Goal: Task Accomplishment & Management: Use online tool/utility

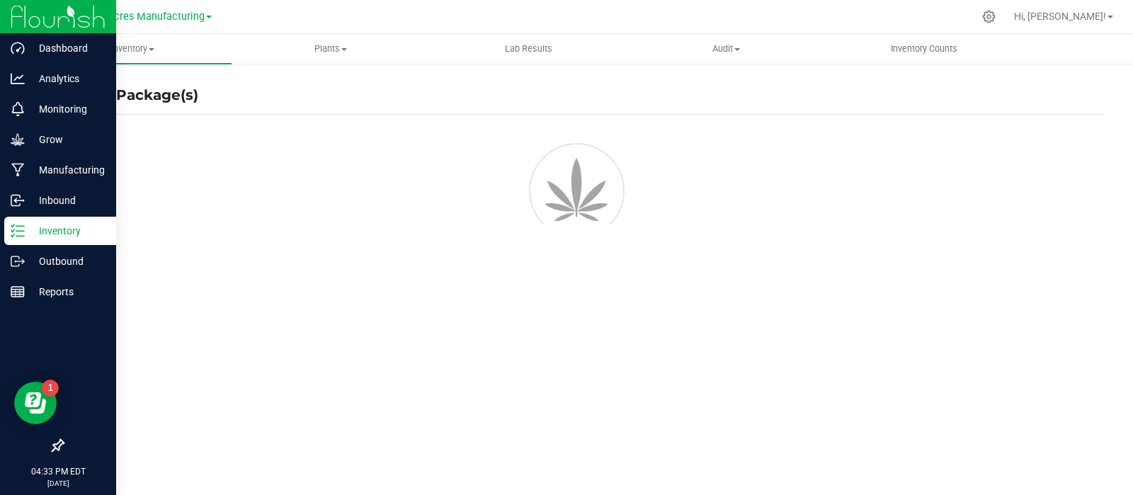
click at [25, 229] on p "Inventory" at bounding box center [67, 230] width 85 height 17
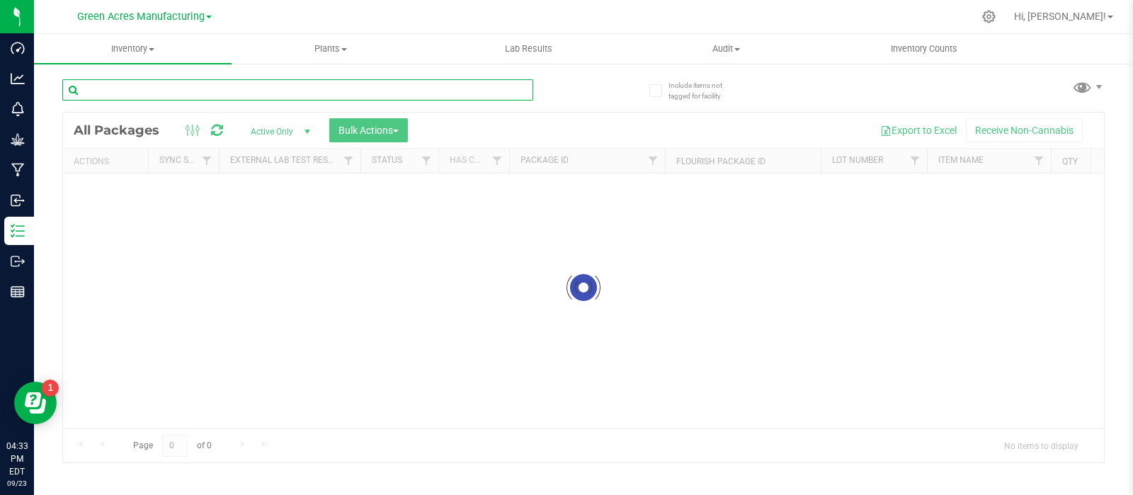
click at [151, 86] on input "text" at bounding box center [297, 89] width 471 height 21
paste input "LRV-AUG25PZT04"
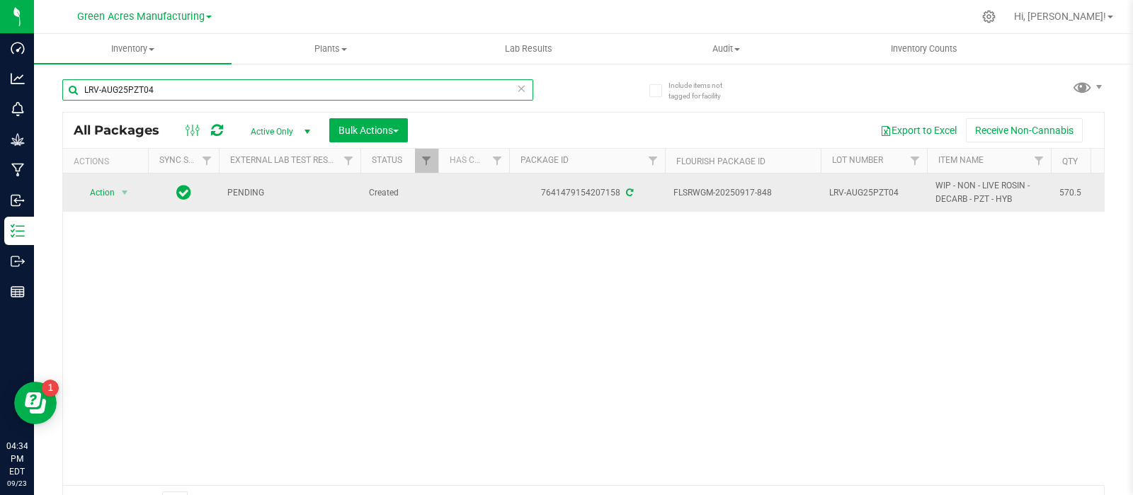
type input "LRV-AUG25PZT04"
click at [91, 190] on span "Action" at bounding box center [96, 193] width 38 height 20
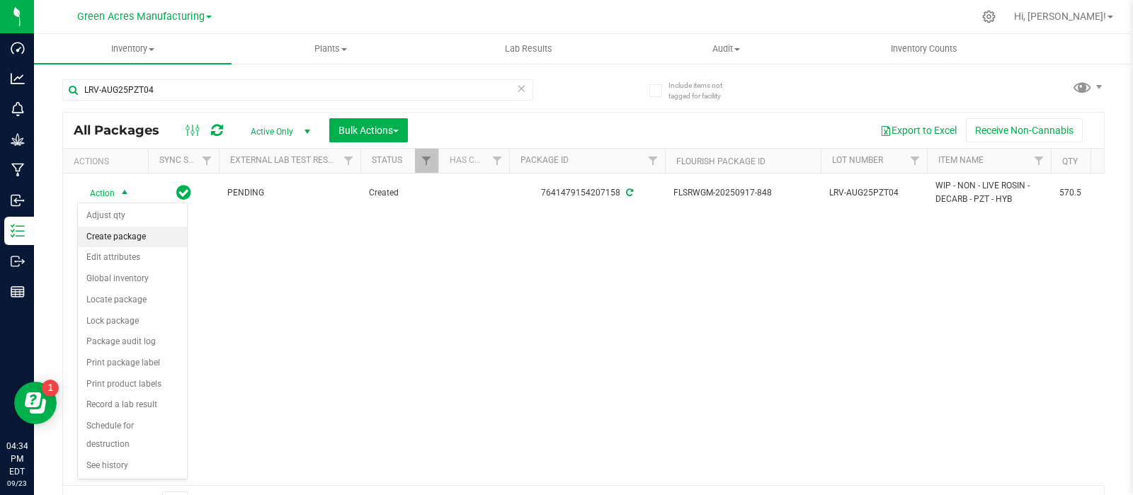
click at [102, 235] on li "Create package" at bounding box center [132, 237] width 109 height 21
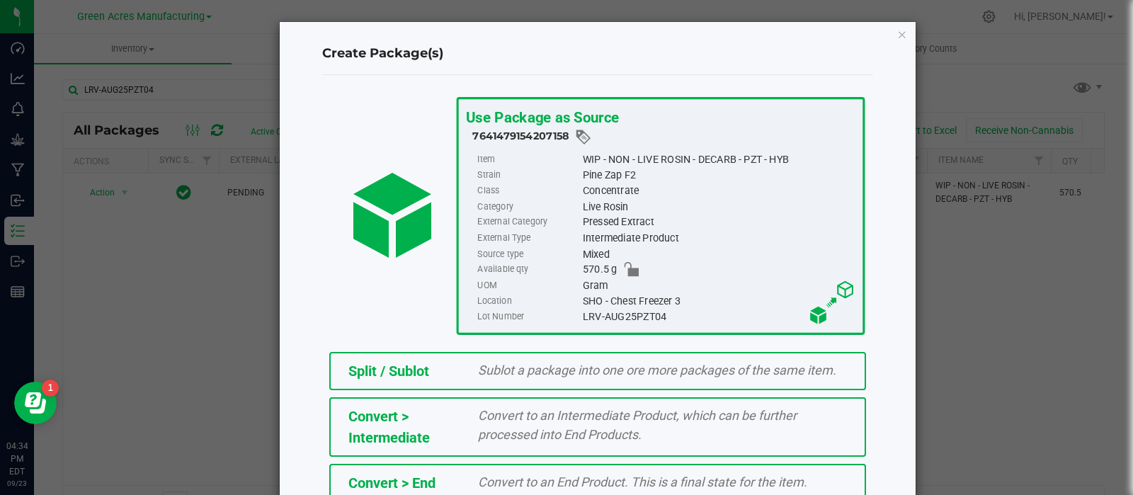
scroll to position [191, 0]
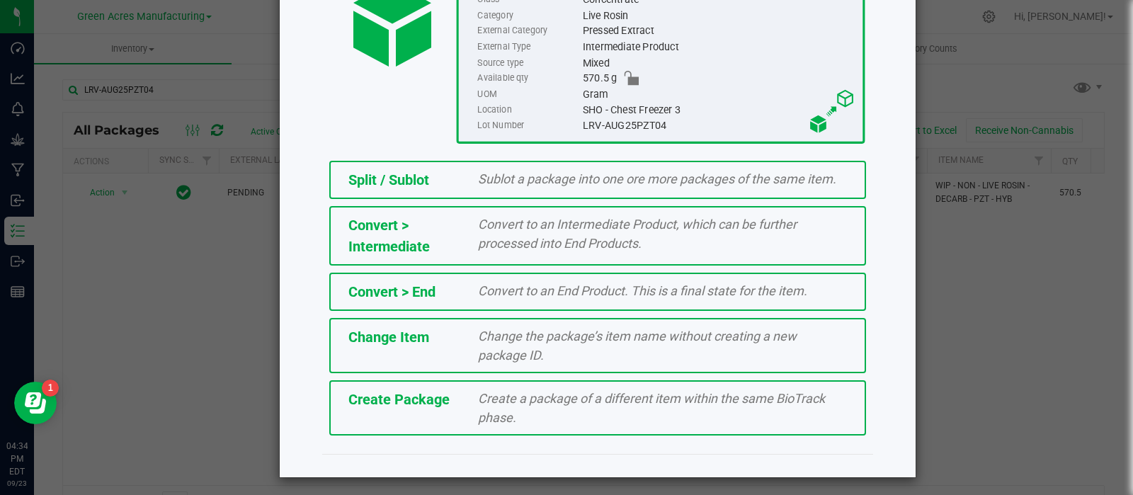
click at [478, 414] on span "Create a package of a different item within the same BioTrack phase." at bounding box center [651, 408] width 347 height 34
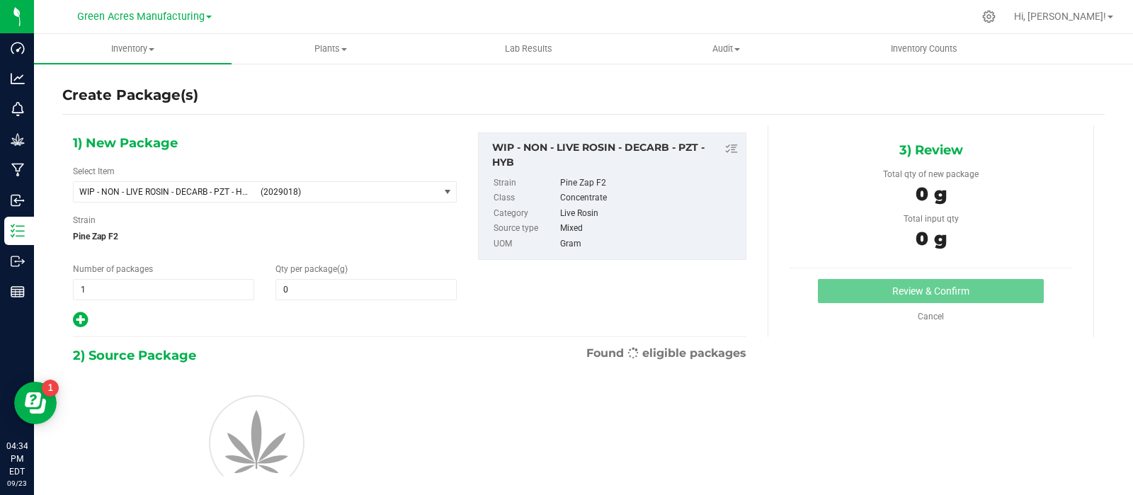
type input "0.0000"
click at [278, 189] on span "(2029018)" at bounding box center [347, 192] width 172 height 10
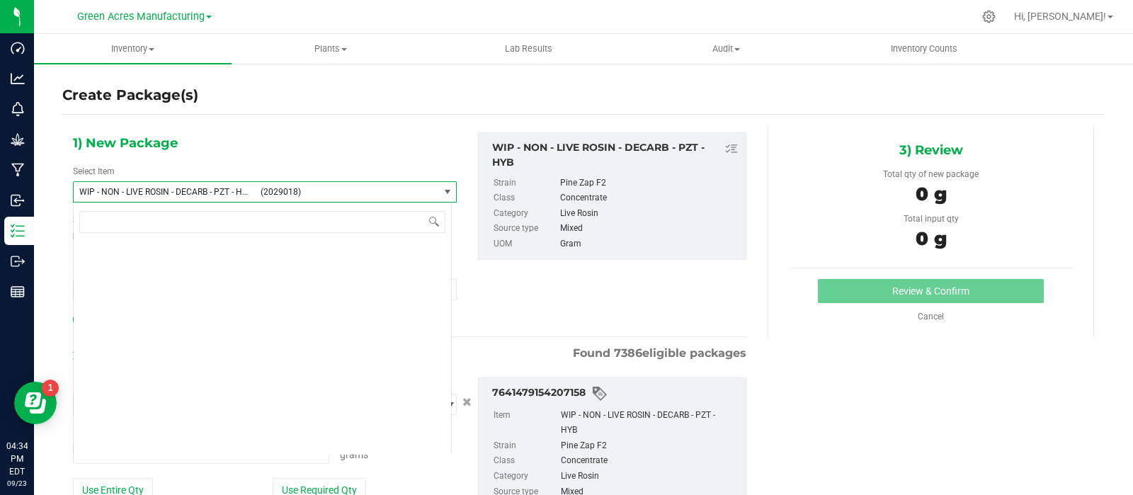
type input "0.0000 g"
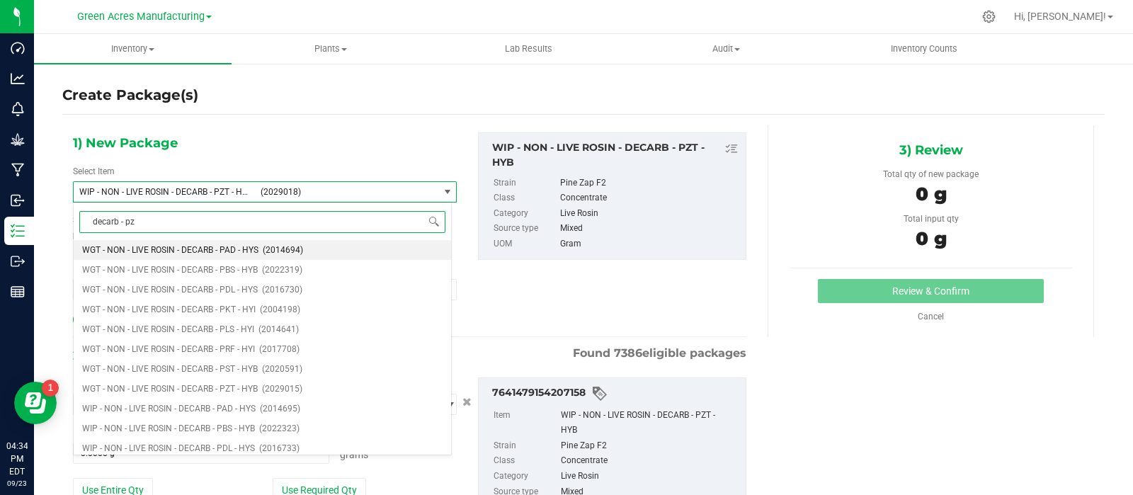
type input "decarb - pzt"
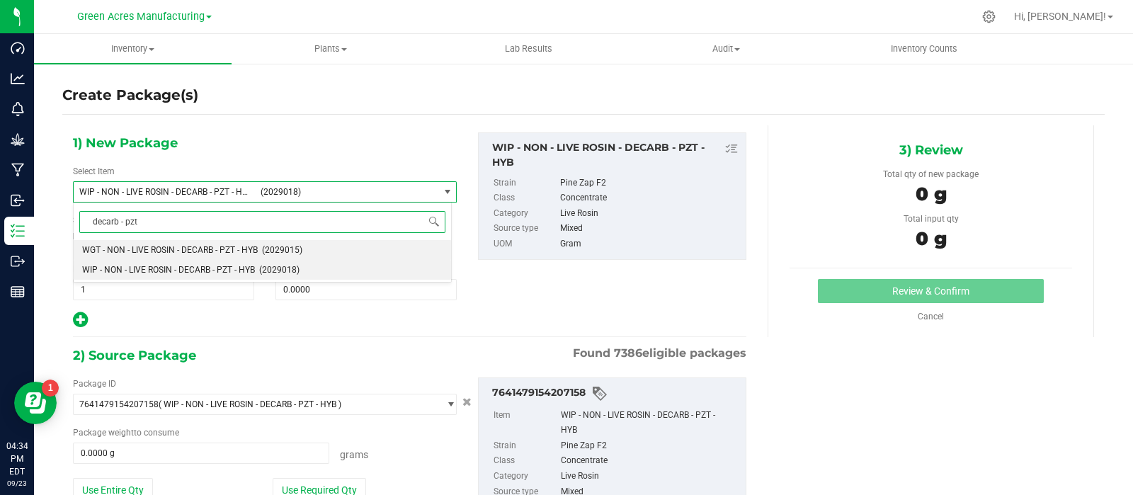
click at [236, 245] on span "WGT - NON - LIVE ROSIN - DECARB - PZT - HYB" at bounding box center [170, 250] width 176 height 10
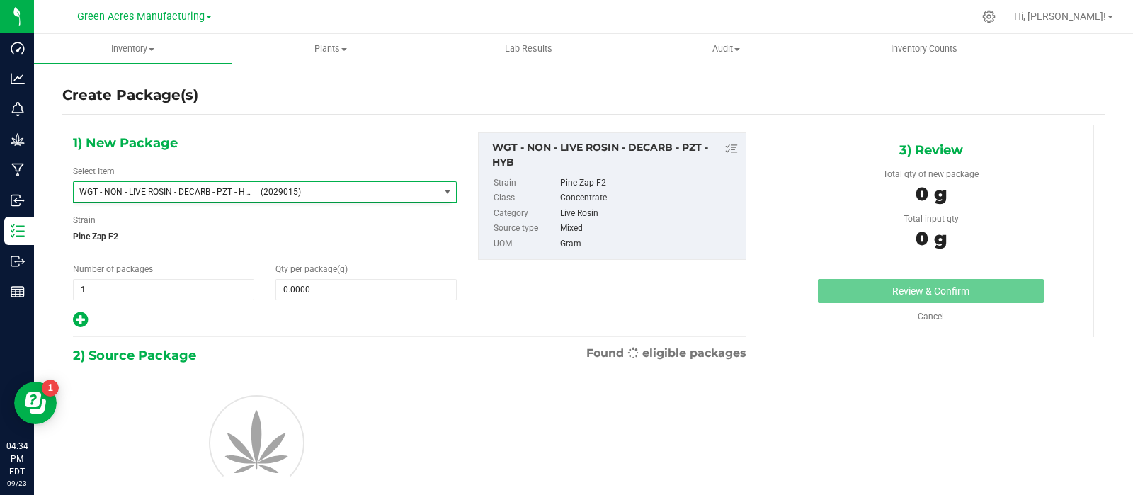
type input "0.0000"
click at [294, 280] on span at bounding box center [365, 289] width 181 height 21
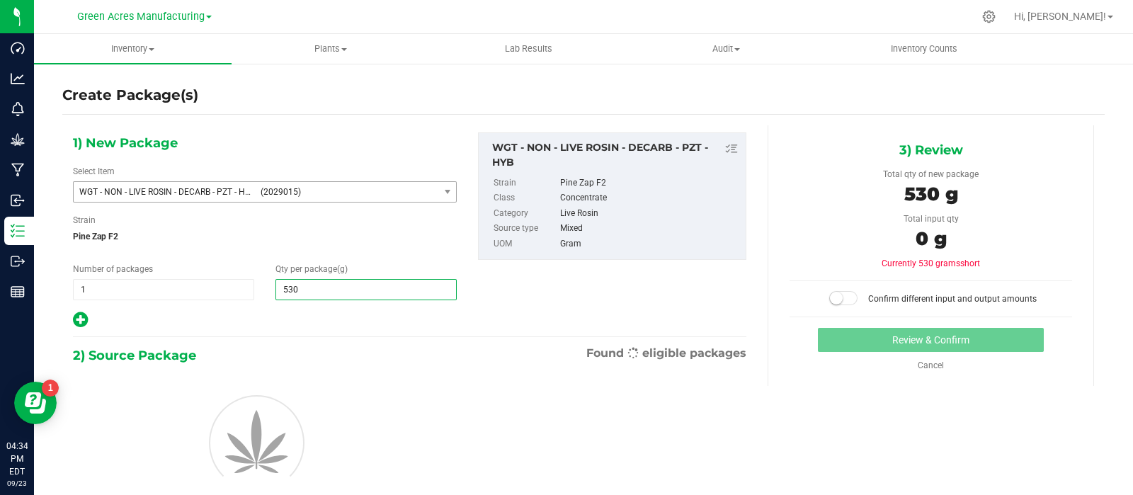
type input "530."
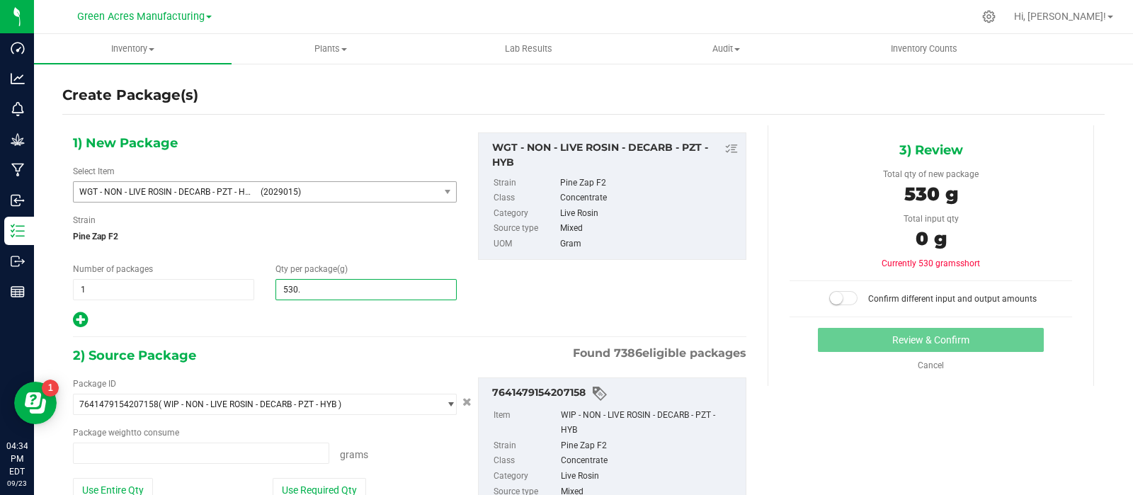
type input "0.0000 g"
type input "530.5"
type input "530.5000"
click at [134, 485] on button "Use Entire Qty" at bounding box center [113, 490] width 80 height 24
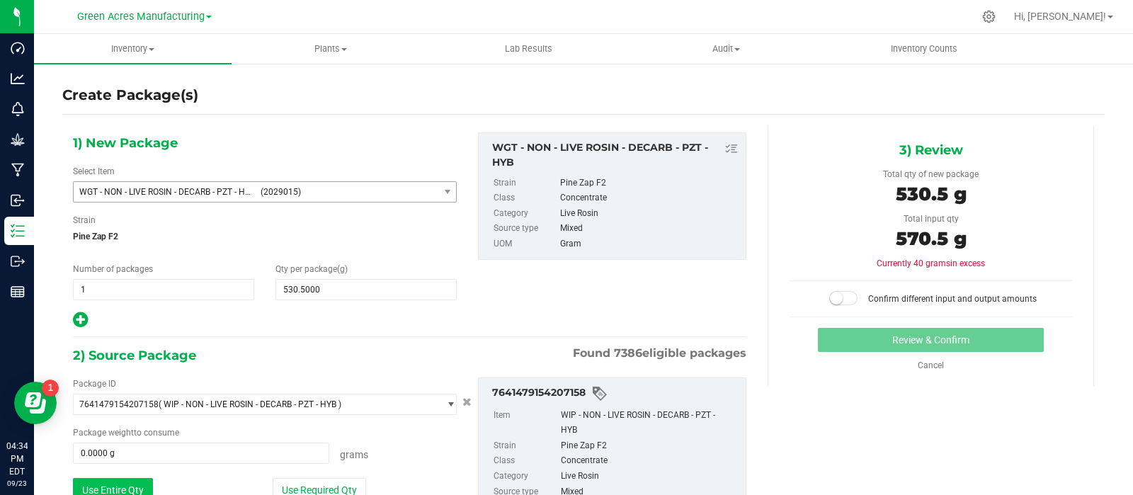
type input "570.5000 g"
click at [292, 287] on span "530.5000 530.5" at bounding box center [365, 289] width 181 height 21
type input "570.5"
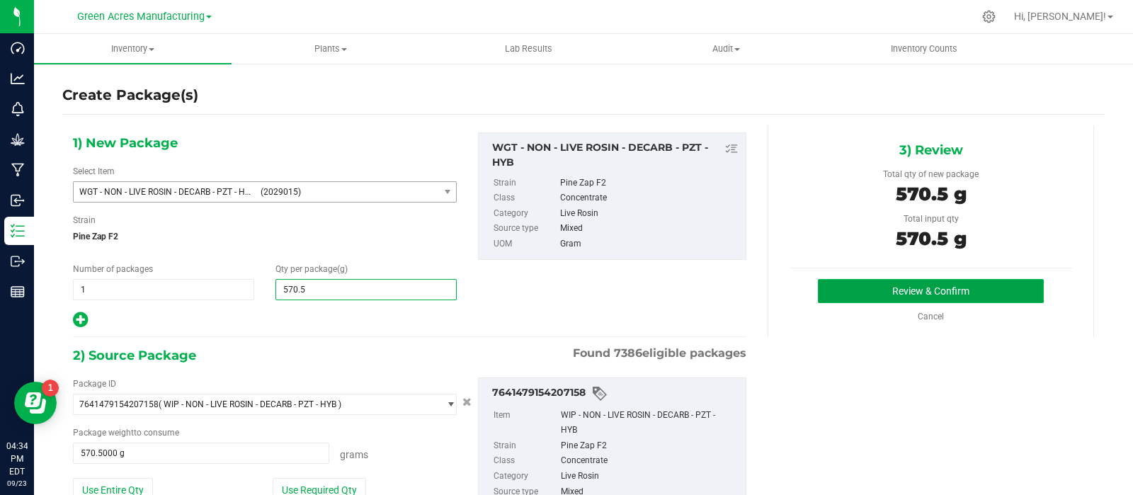
type input "570.5000"
click at [925, 280] on button "Review & Confirm" at bounding box center [931, 291] width 226 height 24
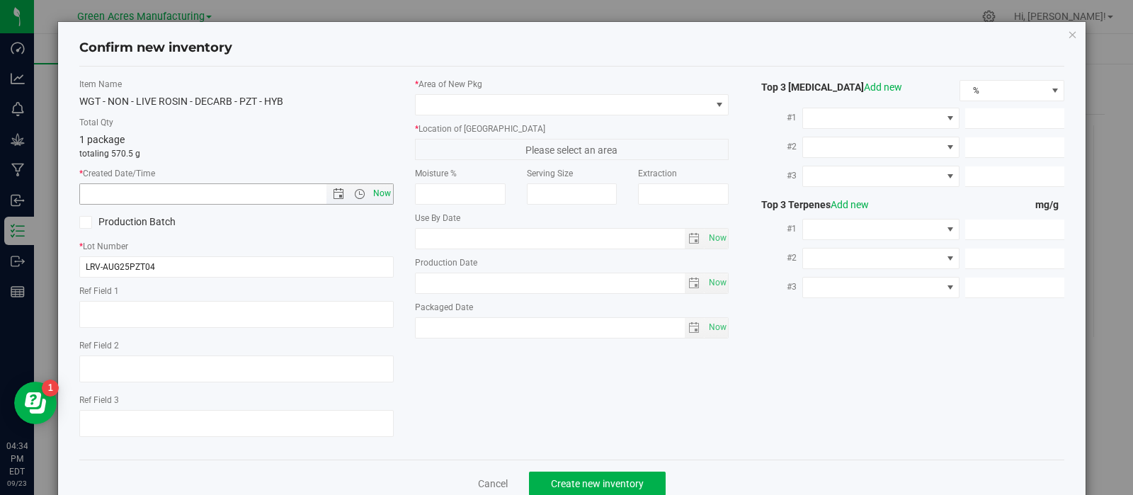
click at [373, 188] on span "Now" at bounding box center [382, 193] width 24 height 21
type input "[DATE] 4:34 PM"
click at [476, 117] on div "* Area of [GEOGRAPHIC_DATA] * Location of [GEOGRAPHIC_DATA] Please select an ar…" at bounding box center [572, 212] width 336 height 268
click at [476, 116] on div "* Area of [GEOGRAPHIC_DATA] * Location of [GEOGRAPHIC_DATA] Please select an ar…" at bounding box center [572, 212] width 336 height 268
click at [478, 109] on span at bounding box center [563, 105] width 295 height 20
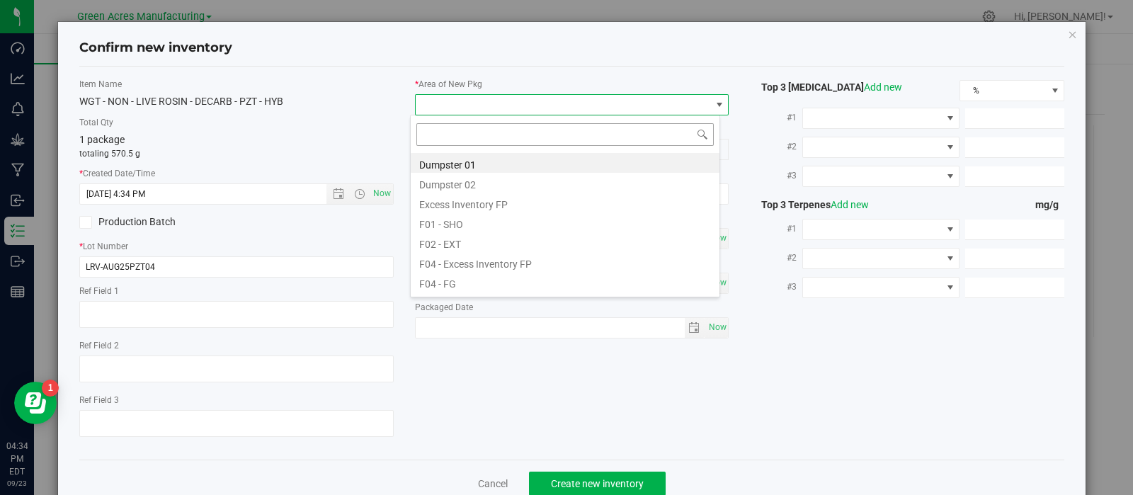
scroll to position [21, 310]
click at [468, 222] on li "F01 - SHO" at bounding box center [565, 222] width 309 height 20
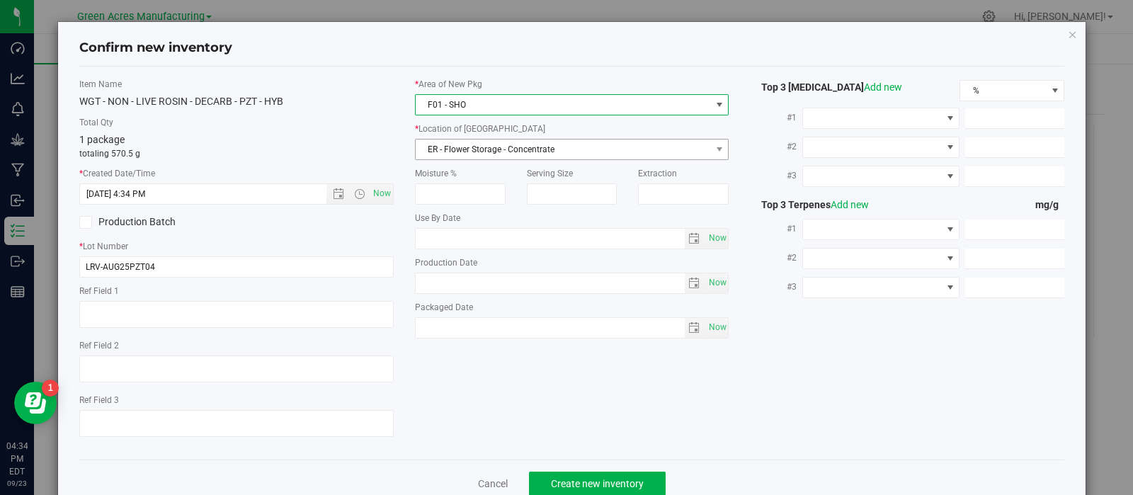
click at [460, 155] on span "ER - Flower Storage - Concentrate" at bounding box center [563, 149] width 295 height 20
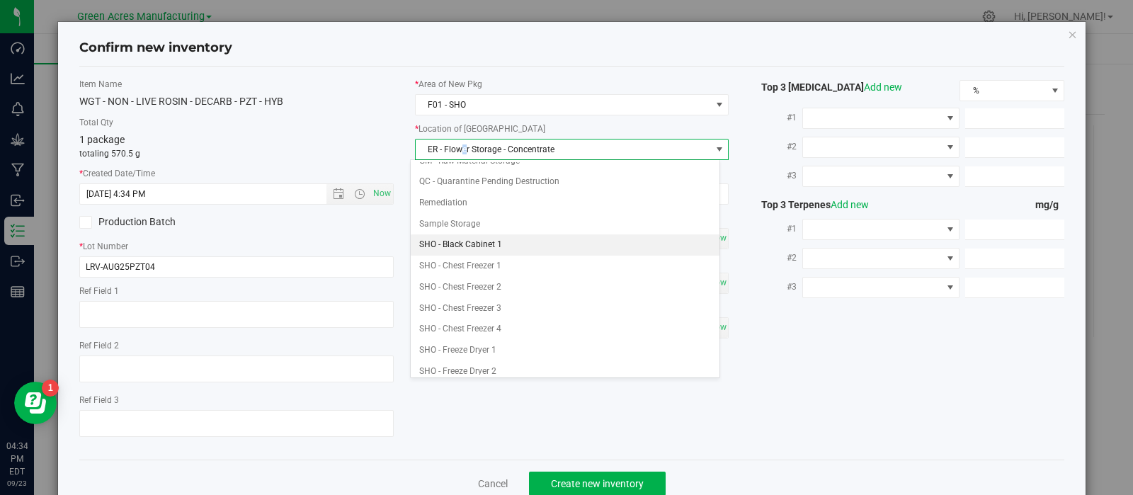
scroll to position [221, 0]
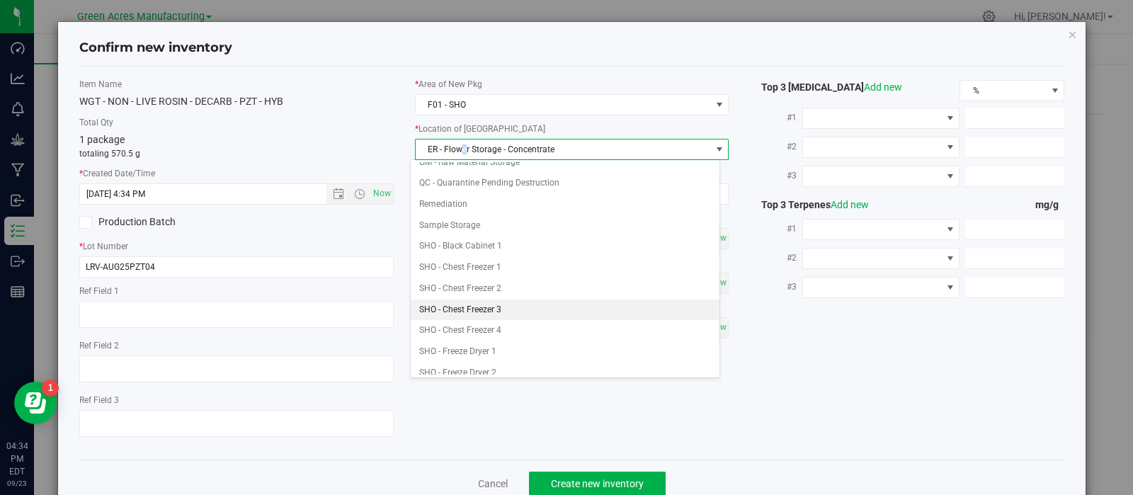
click at [490, 301] on li "SHO - Chest Freezer 3" at bounding box center [565, 309] width 309 height 21
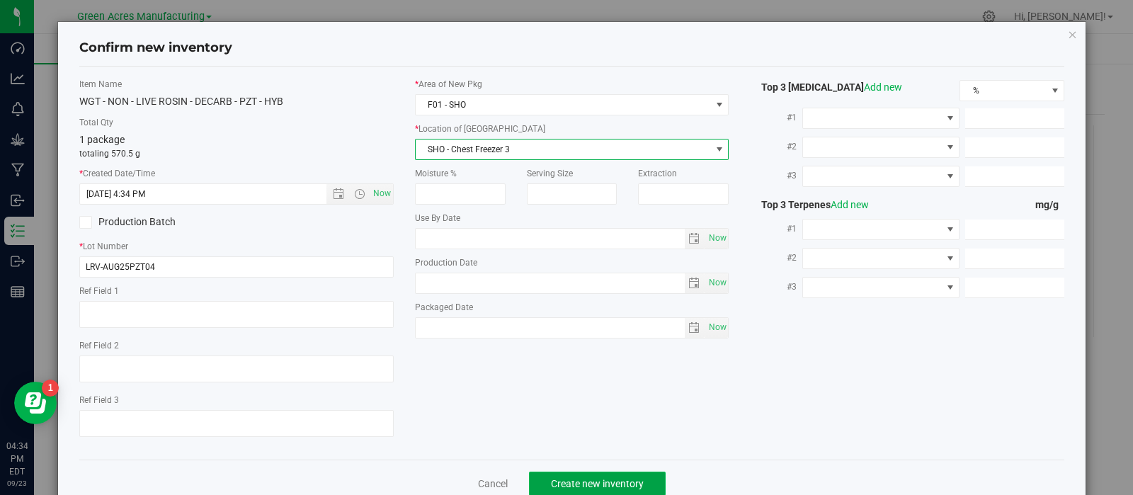
click at [546, 476] on button "Create new inventory" at bounding box center [597, 483] width 137 height 24
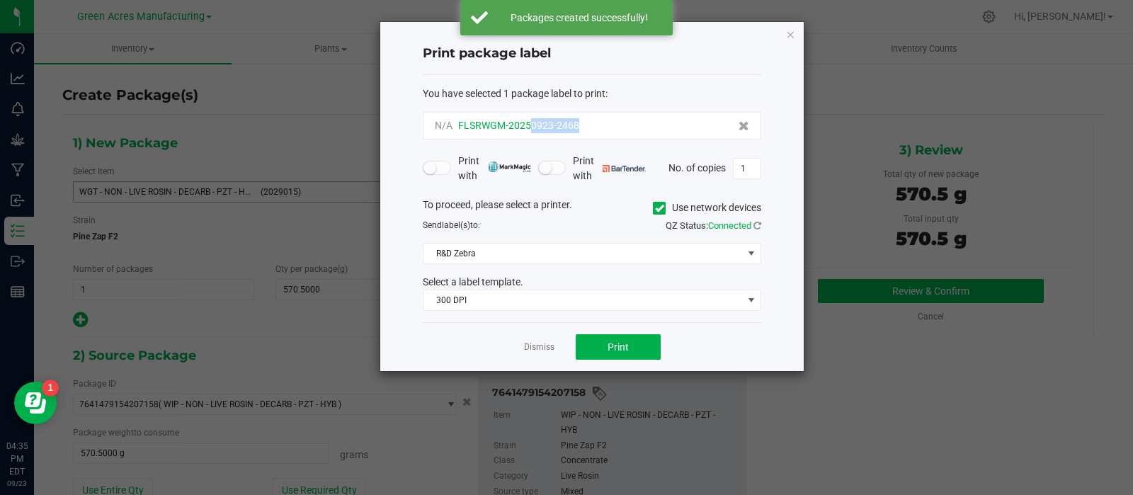
drag, startPoint x: 583, startPoint y: 122, endPoint x: 531, endPoint y: 132, distance: 53.2
click at [531, 132] on div "N/A FLSRWGM-20250923-2468" at bounding box center [592, 125] width 314 height 15
copy span "0923-2468"
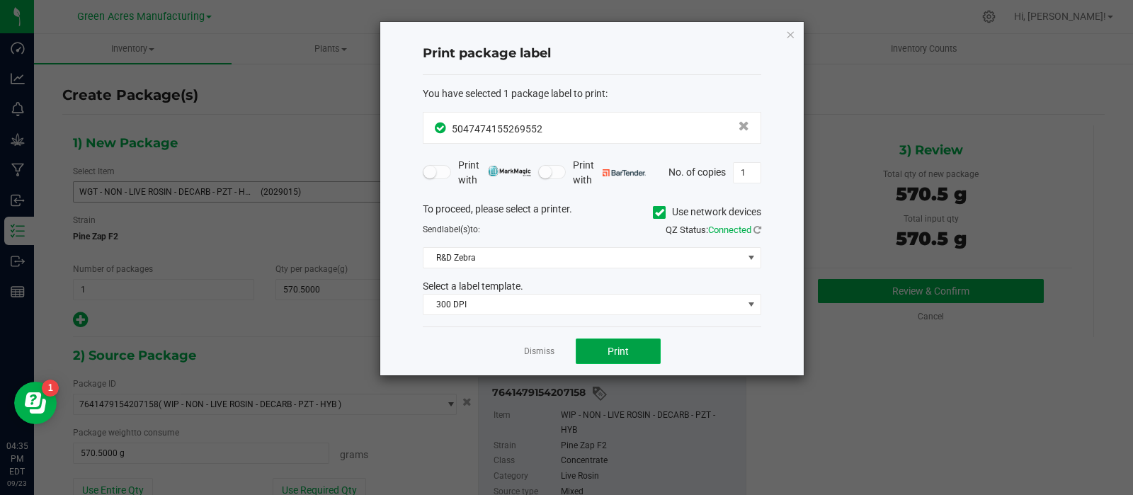
click at [583, 341] on button "Print" at bounding box center [618, 350] width 85 height 25
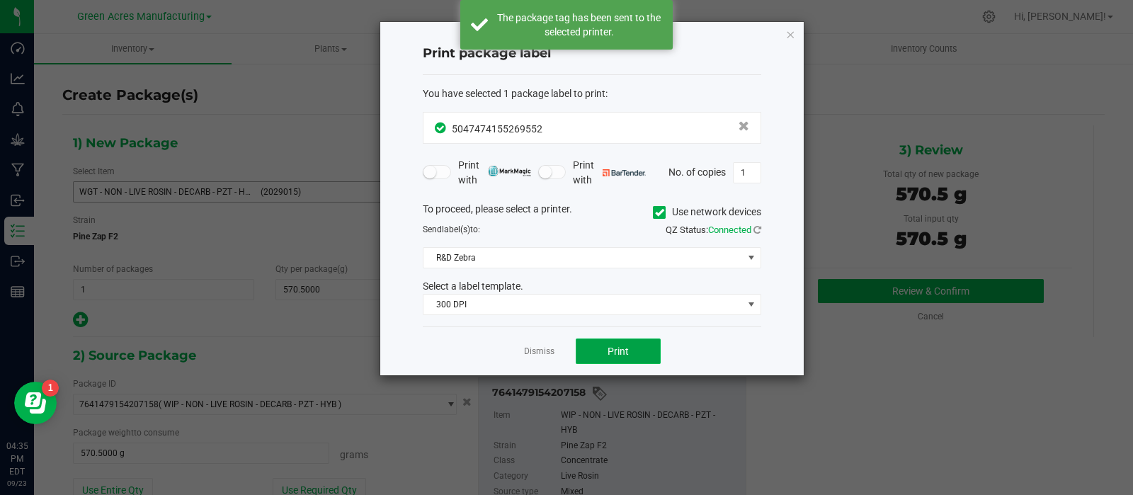
click at [583, 341] on button "Print" at bounding box center [618, 350] width 85 height 25
click at [549, 348] on link "Dismiss" at bounding box center [539, 351] width 30 height 12
